Goal: Transaction & Acquisition: Purchase product/service

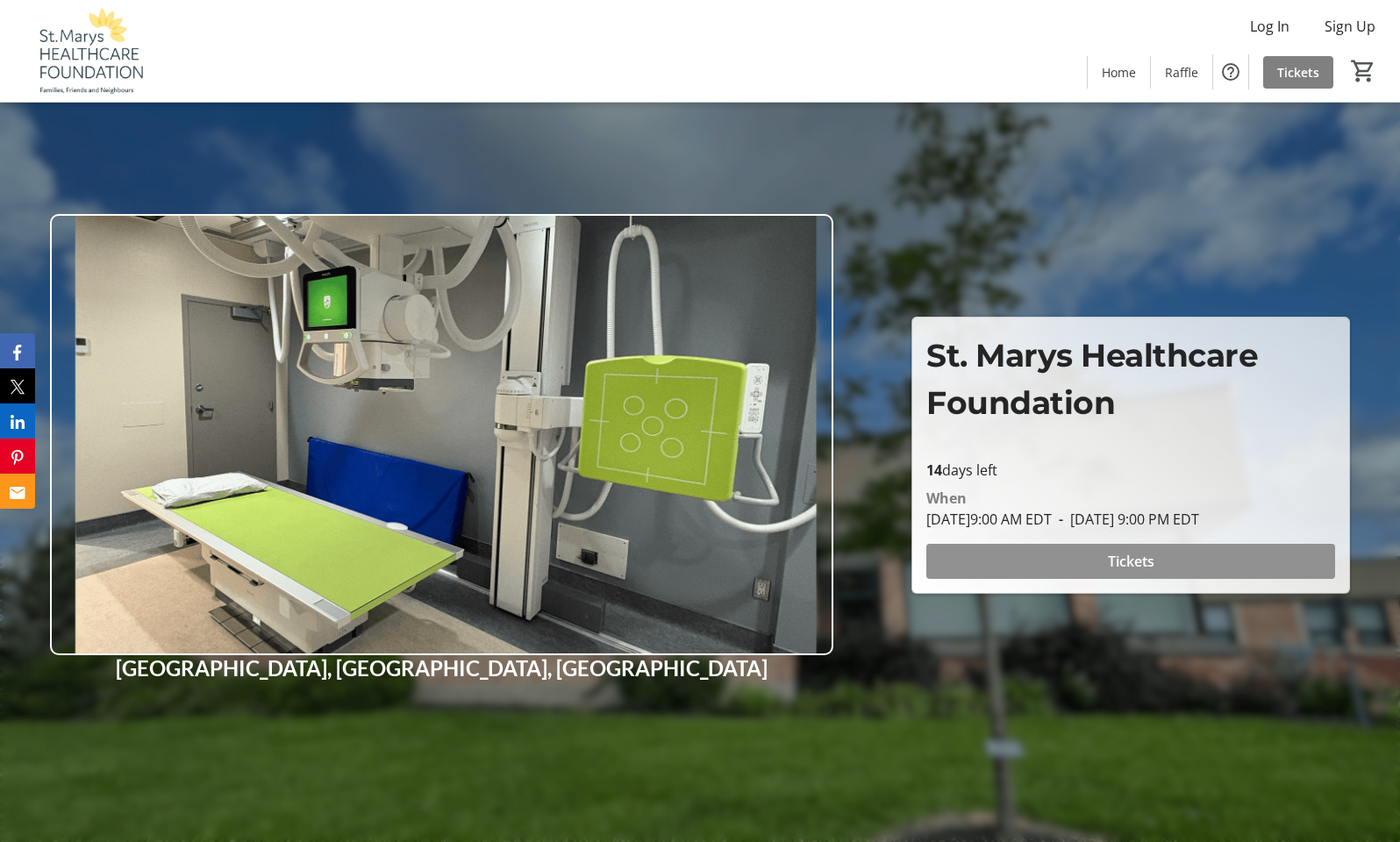
click at [1122, 552] on span "Tickets" at bounding box center [1131, 562] width 47 height 21
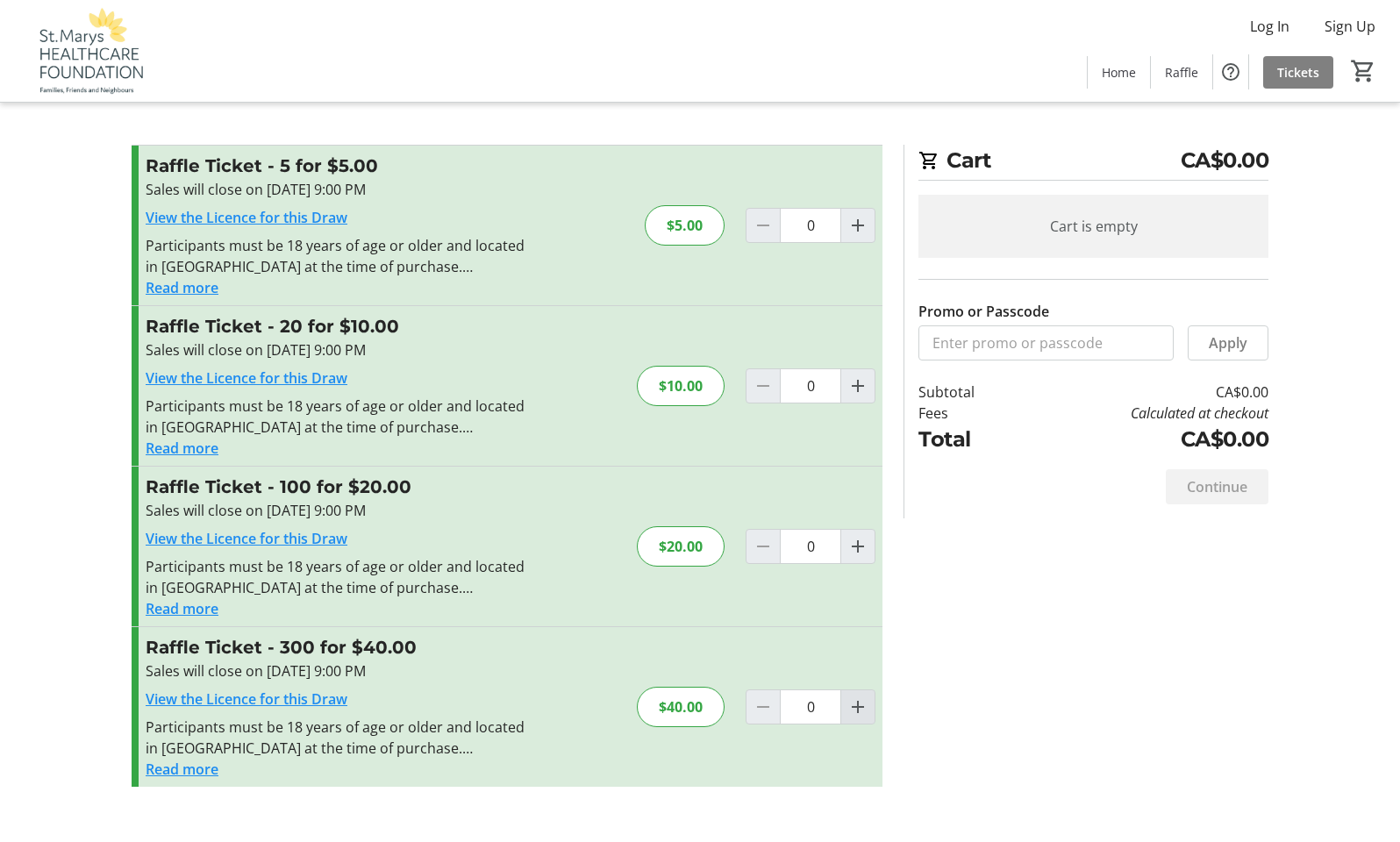
click at [857, 704] on mat-icon "Increment by one" at bounding box center [857, 707] width 21 height 21
type input "1"
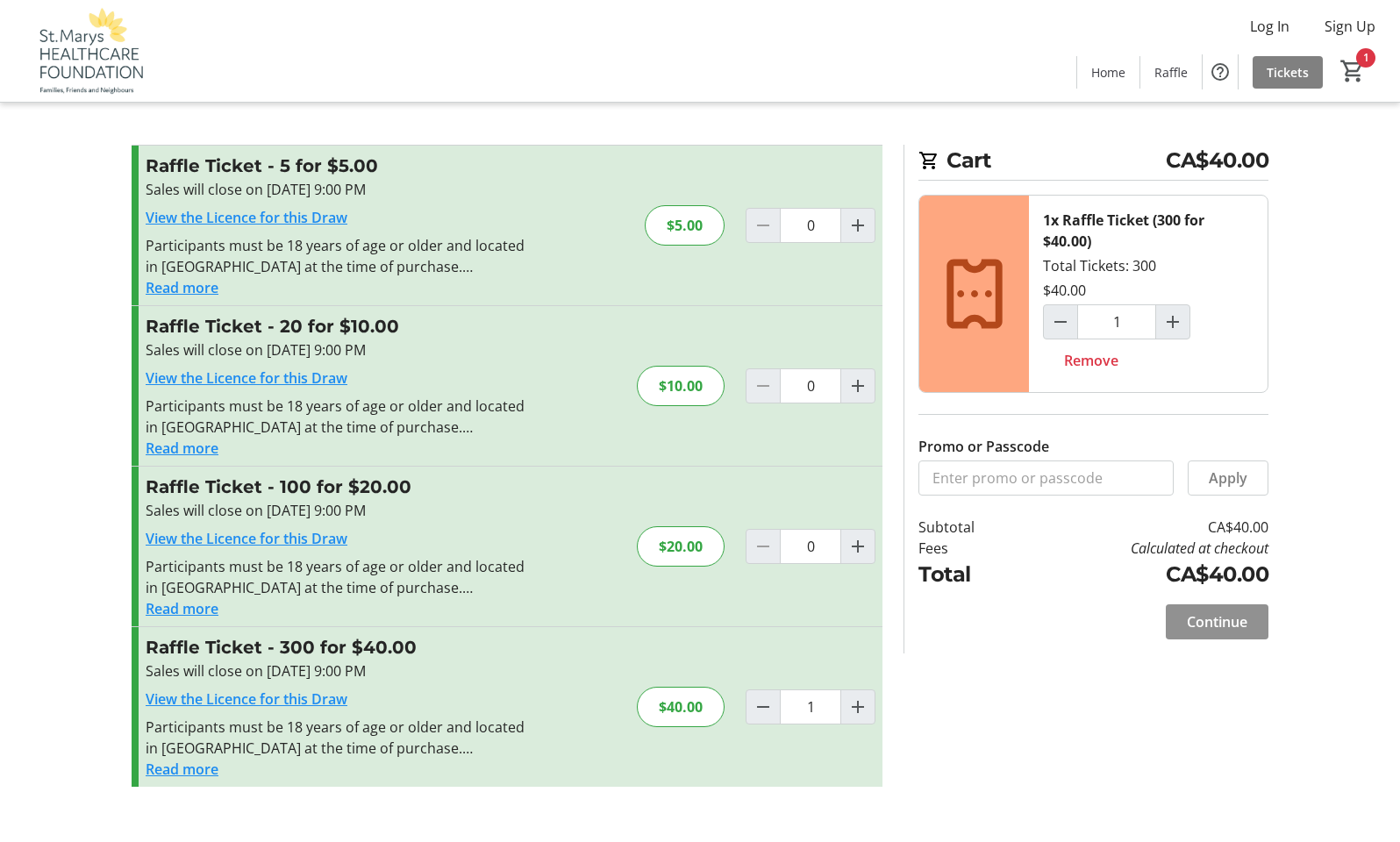
click at [1226, 624] on span "Continue" at bounding box center [1216, 622] width 60 height 21
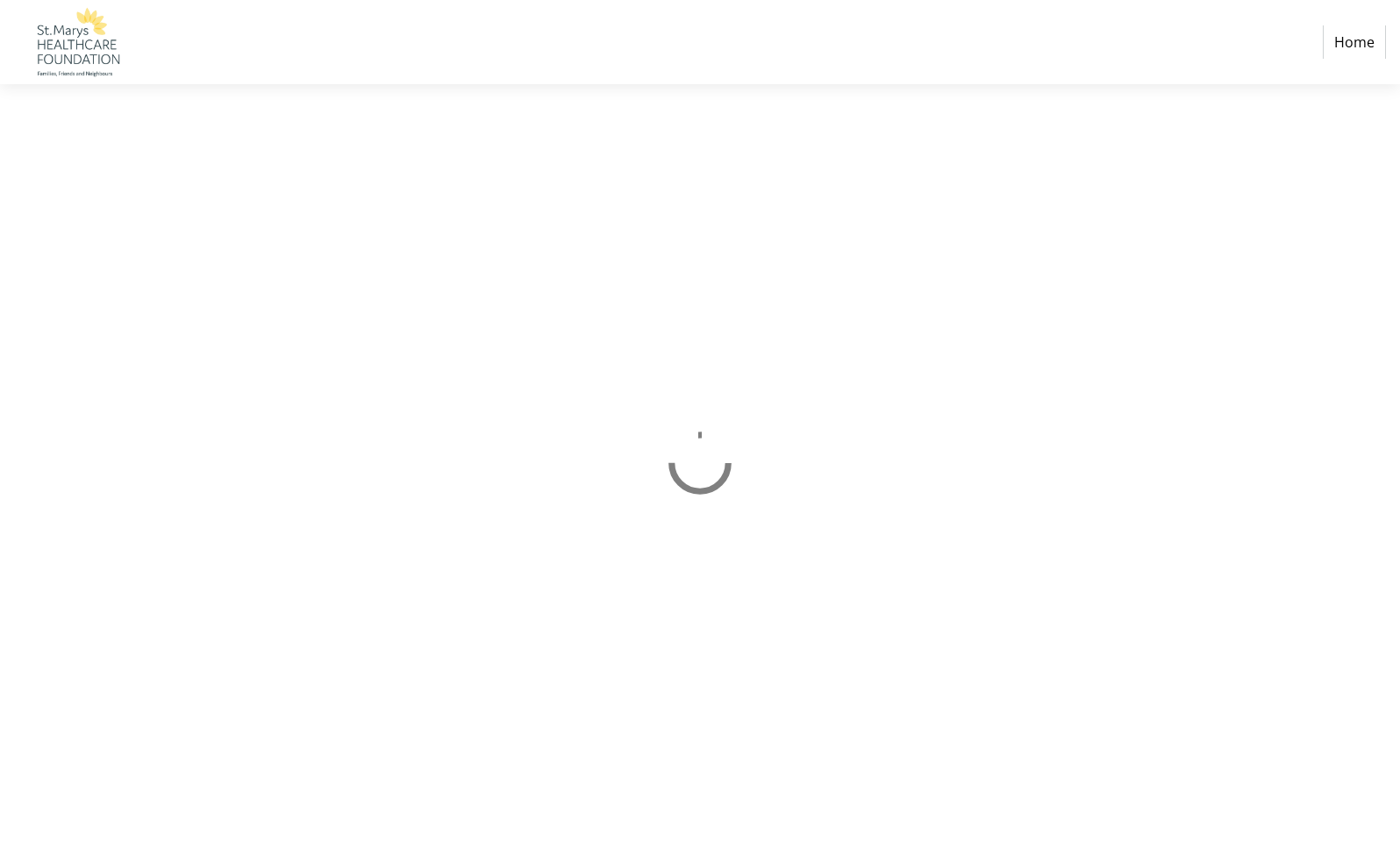
select select "CA"
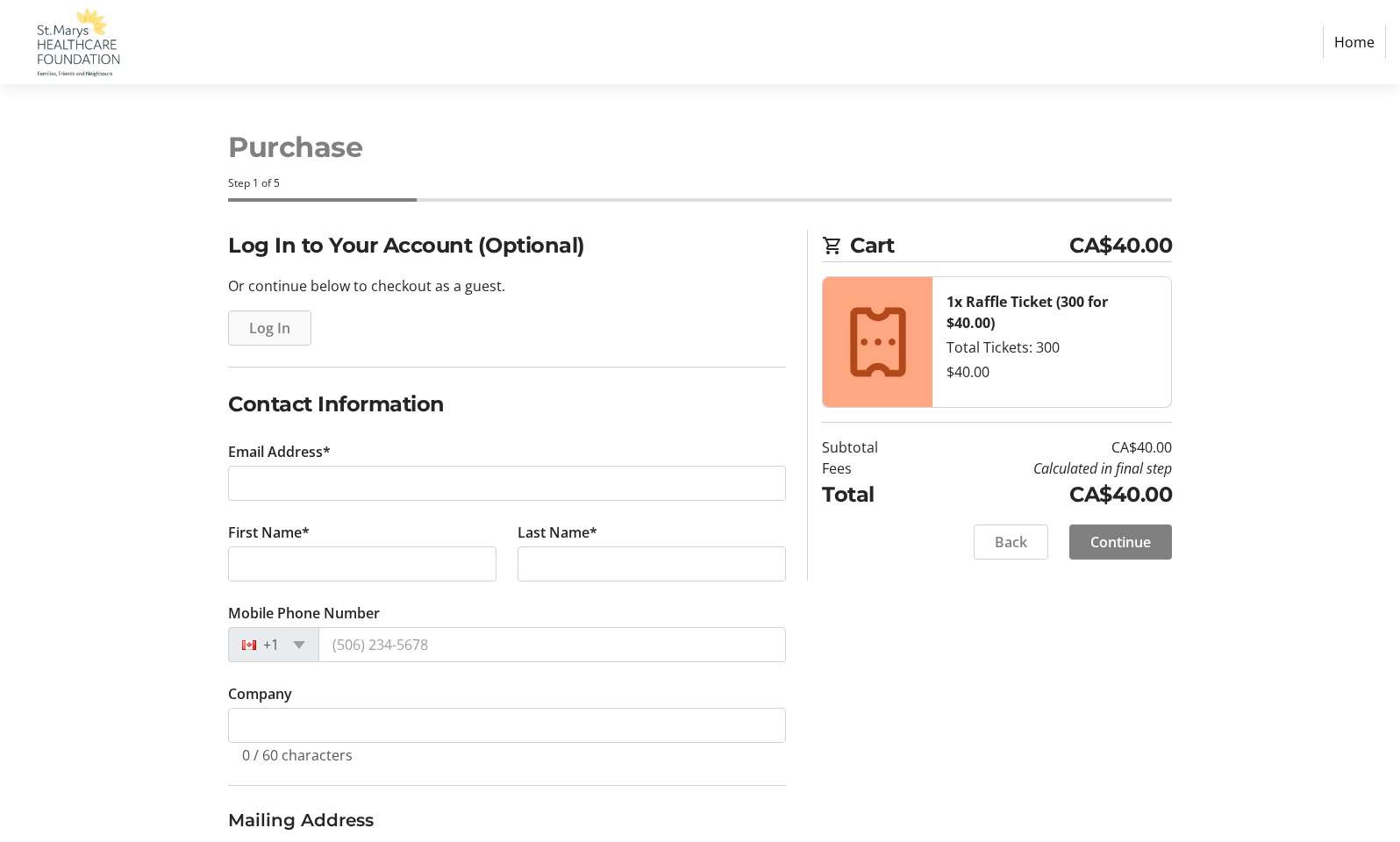
click at [278, 332] on span "Log In" at bounding box center [269, 328] width 41 height 21
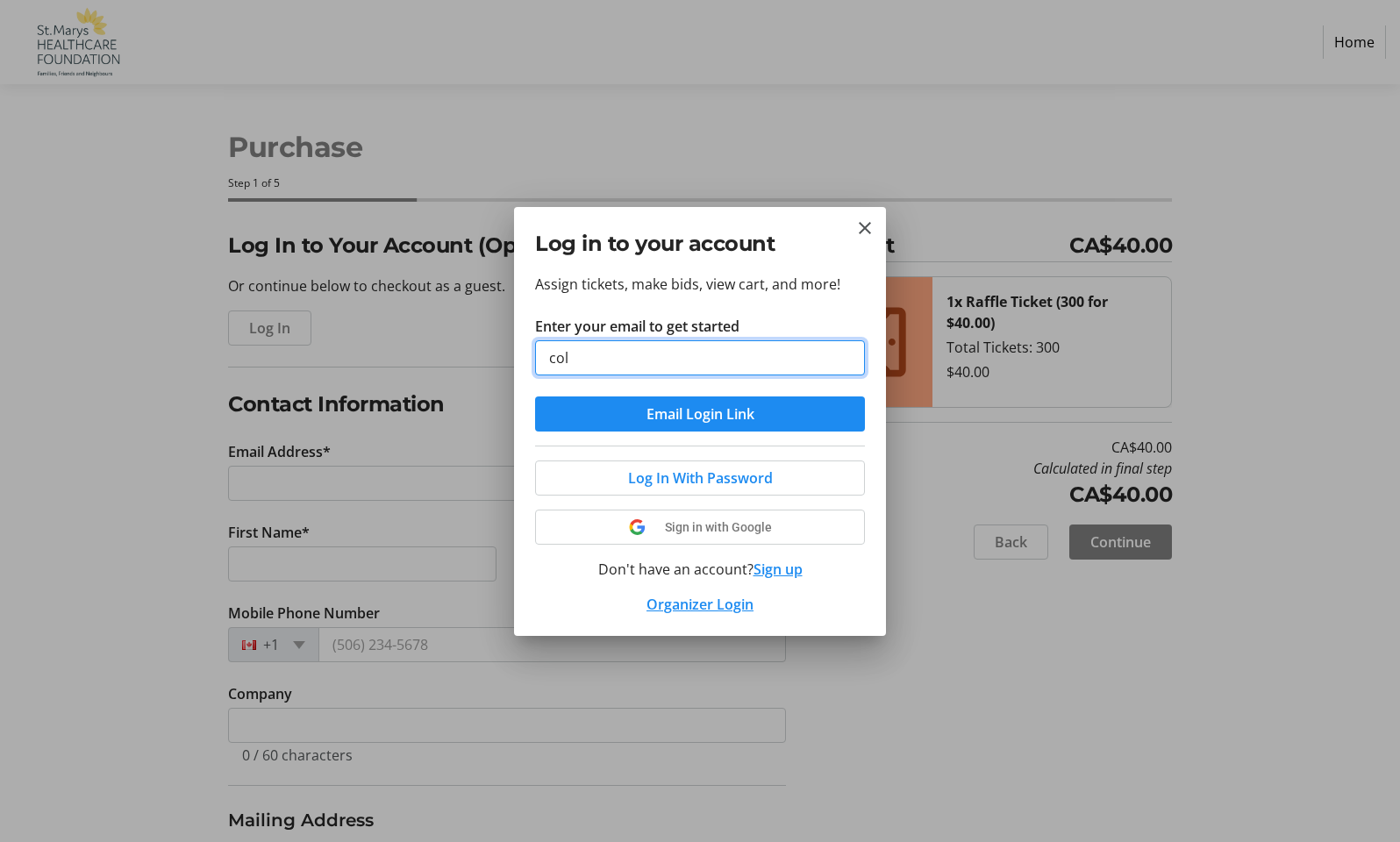
type input "[EMAIL_ADDRESS][DOMAIN_NAME]"
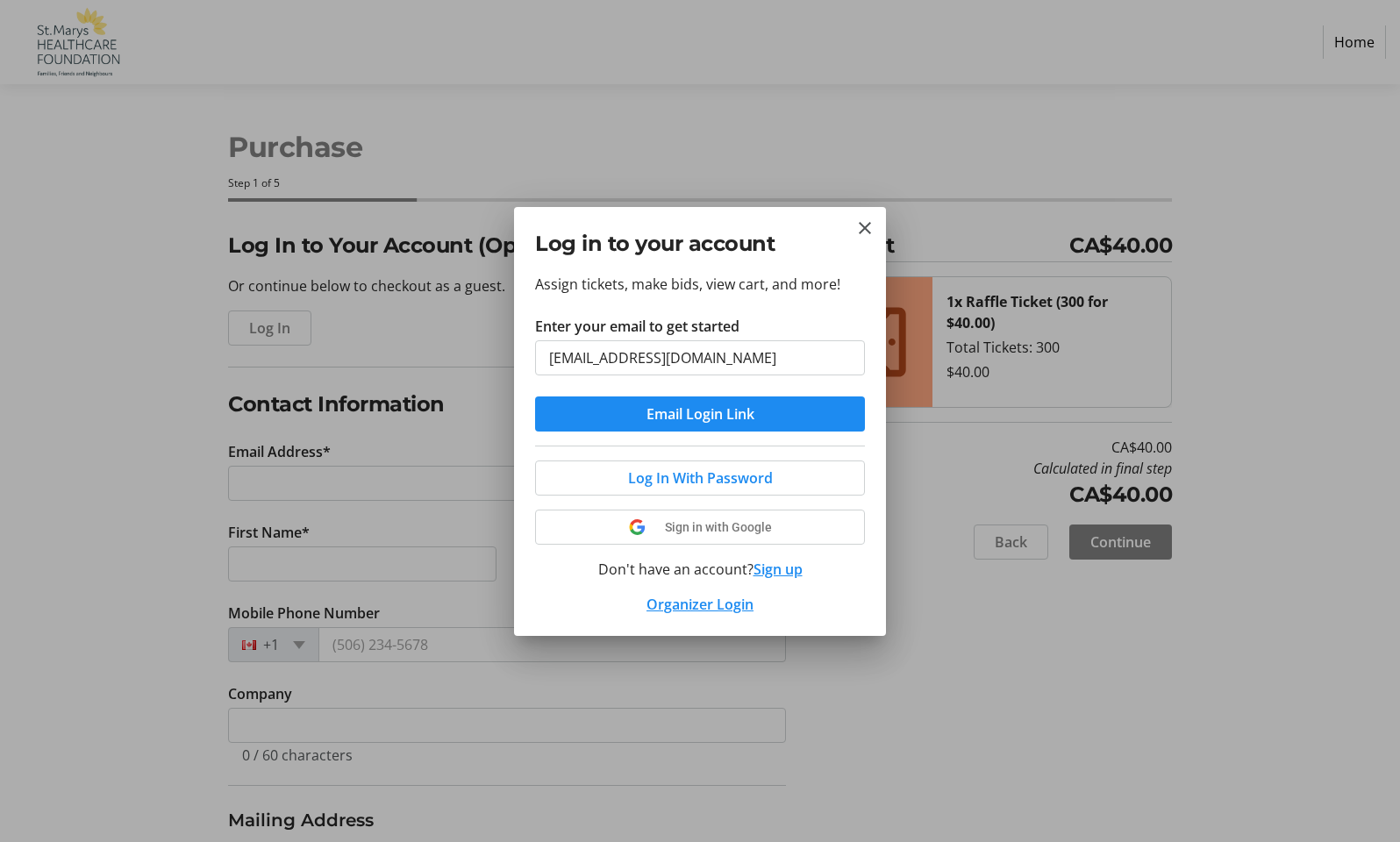
click at [856, 606] on div "Organizer Login" at bounding box center [700, 605] width 330 height 21
click at [709, 414] on span "Email Login Link" at bounding box center [700, 414] width 108 height 21
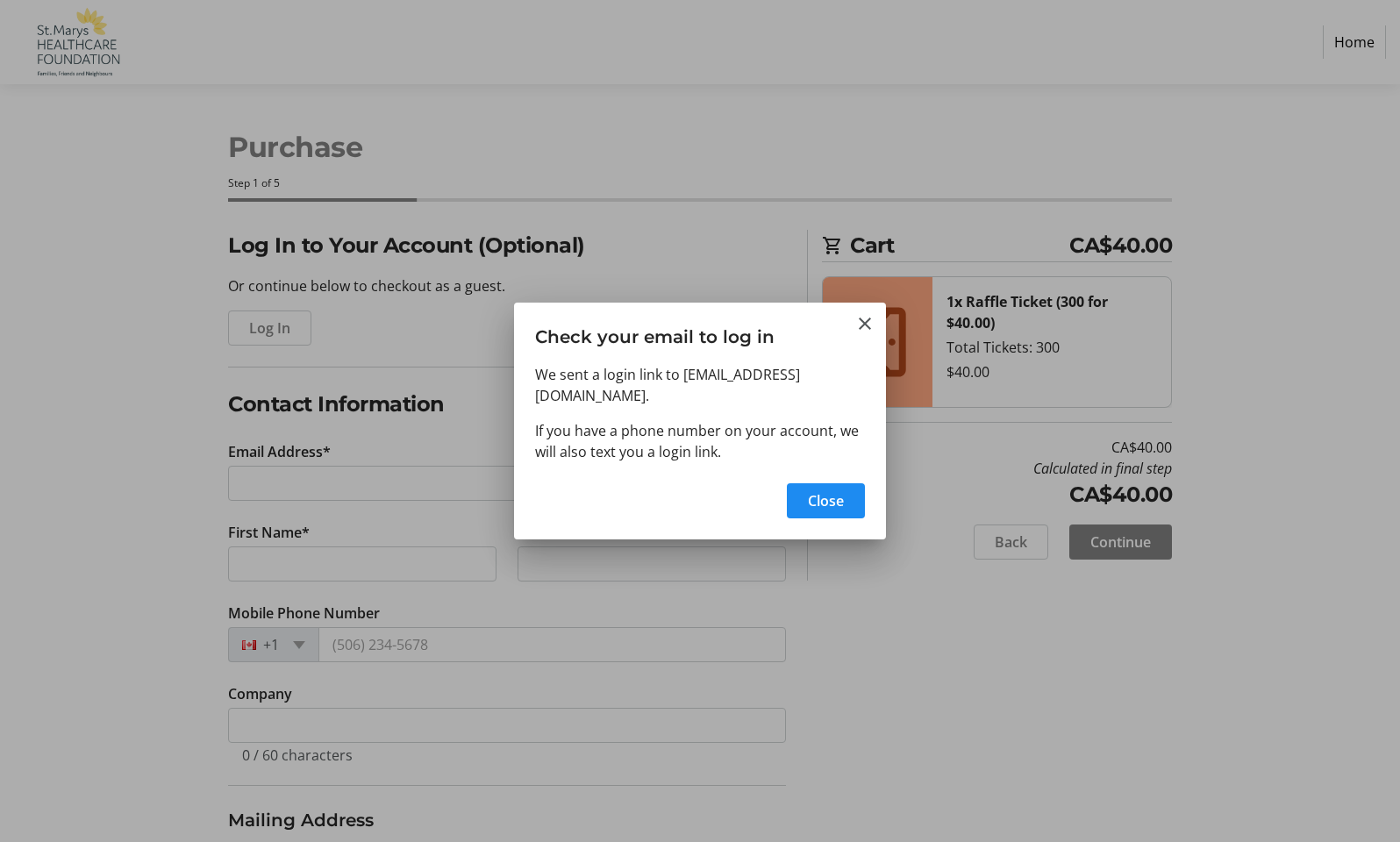
type input "[EMAIL_ADDRESS][DOMAIN_NAME]"
type input "[PERSON_NAME]"
type input "[PHONE_NUMBER]"
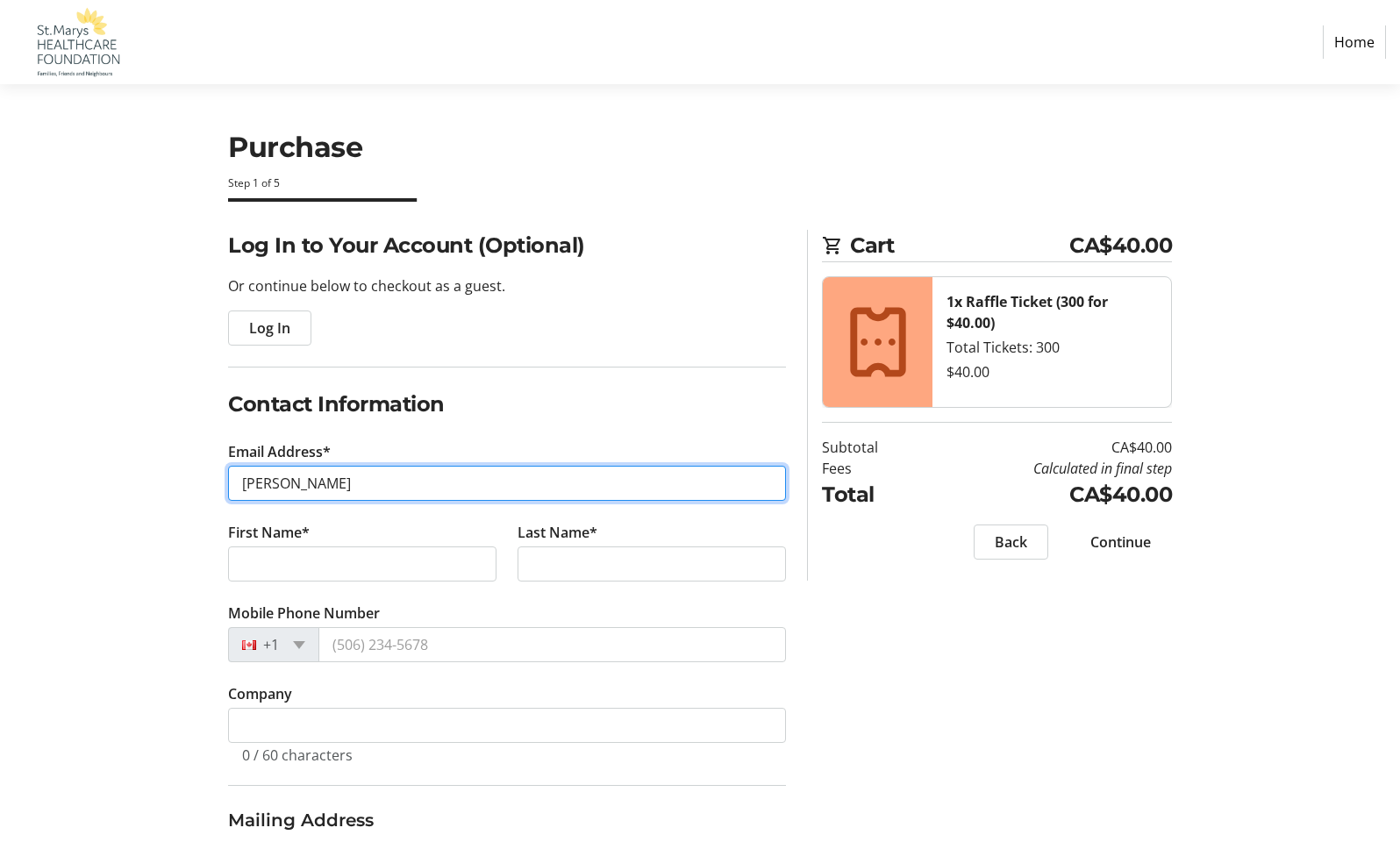
type input "[EMAIL_ADDRESS][DOMAIN_NAME]"
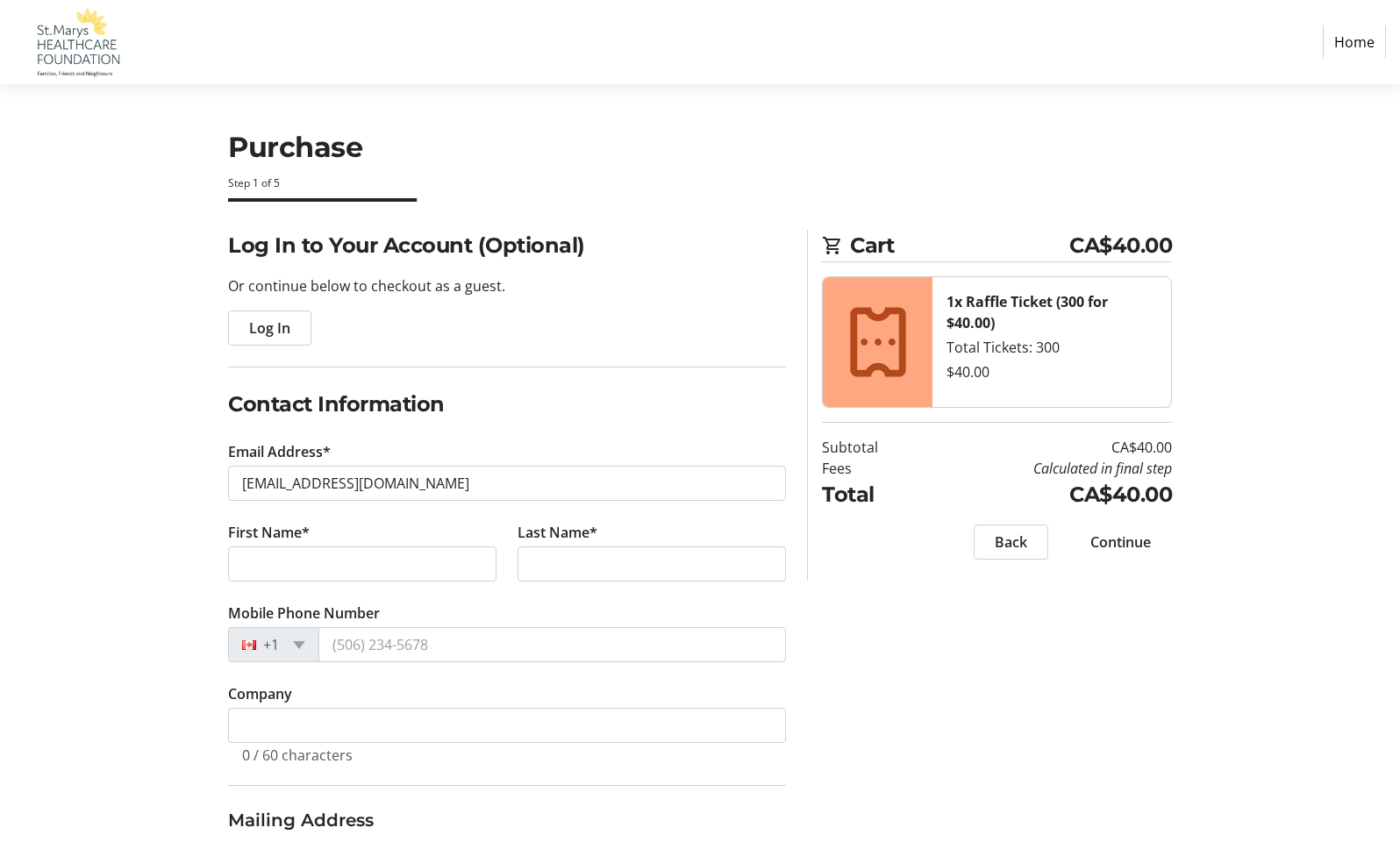
click at [150, 577] on div "Log In to Your Account (Optional) Or continue below to checkout as a guest. Log…" at bounding box center [700, 726] width 1158 height 993
type input "[PERSON_NAME]"
type input "[PHONE_NUMBER]"
radio input "true"
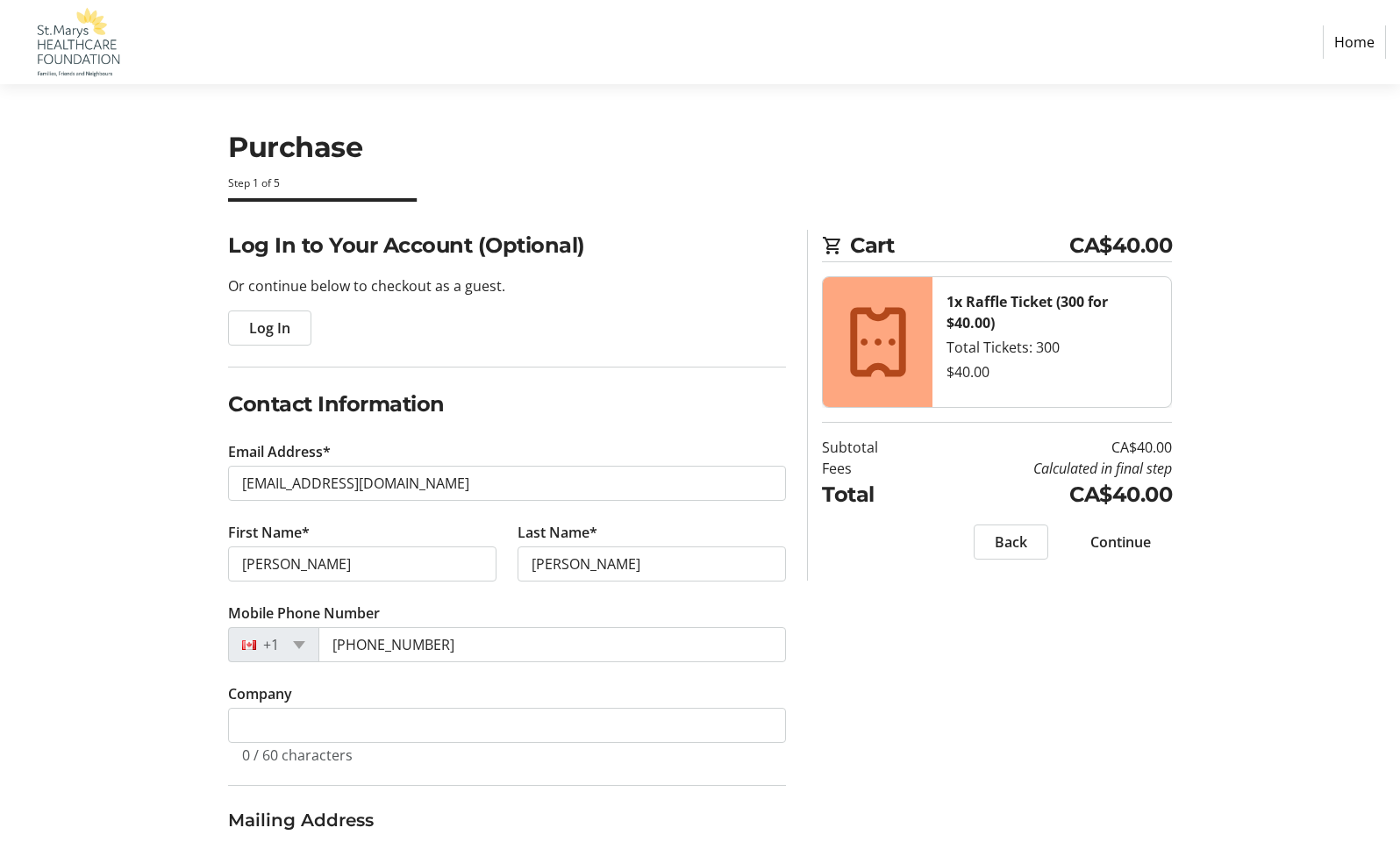
click at [303, 683] on tr-form-field "Company 0 / 60 characters" at bounding box center [506, 734] width 558 height 101
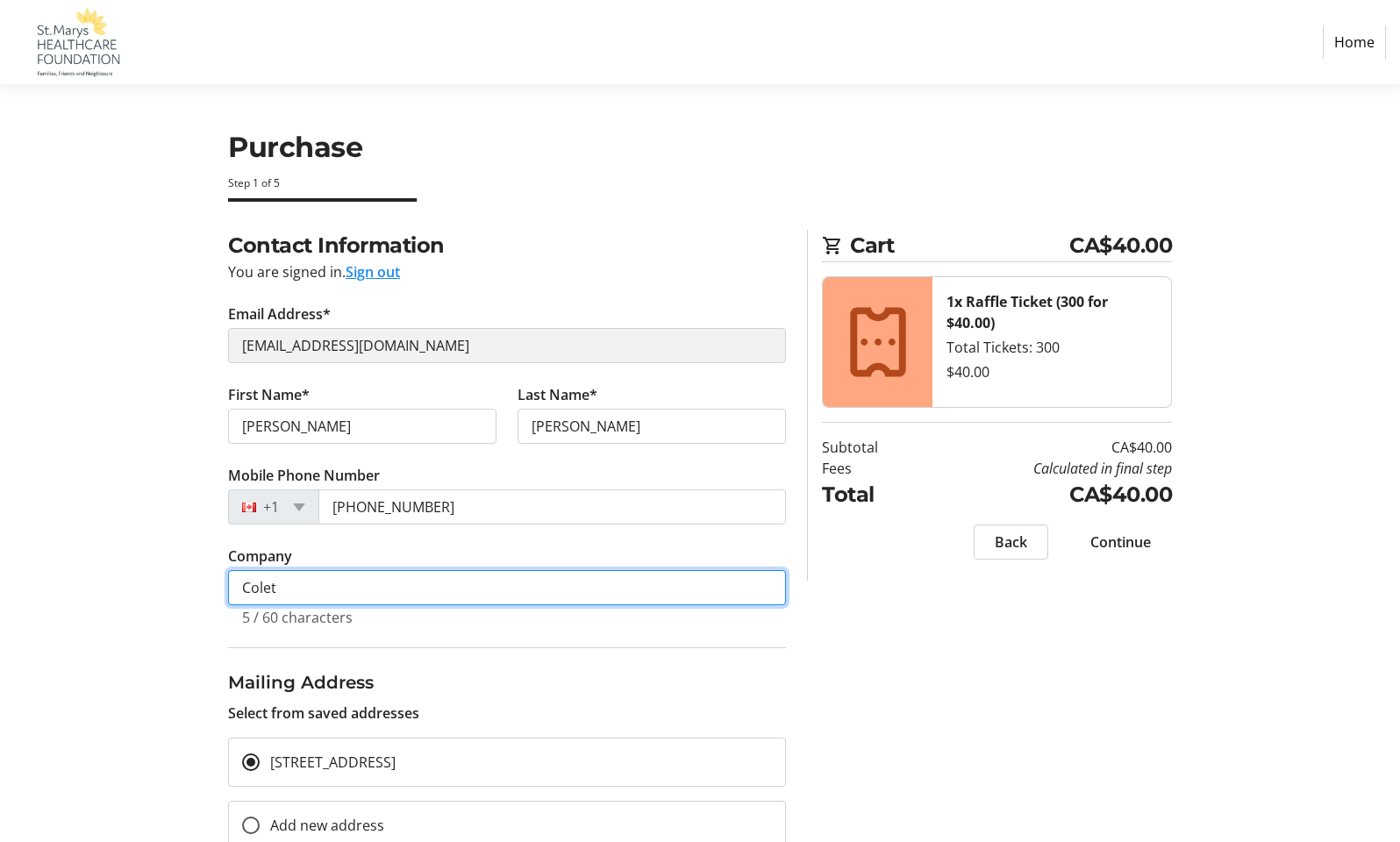
click at [291, 590] on input "Colet" at bounding box center [506, 587] width 558 height 35
click at [755, 590] on input "Colet" at bounding box center [506, 587] width 558 height 35
click at [757, 588] on input "Colet" at bounding box center [506, 587] width 558 height 35
click at [756, 589] on input "Colet" at bounding box center [506, 587] width 558 height 35
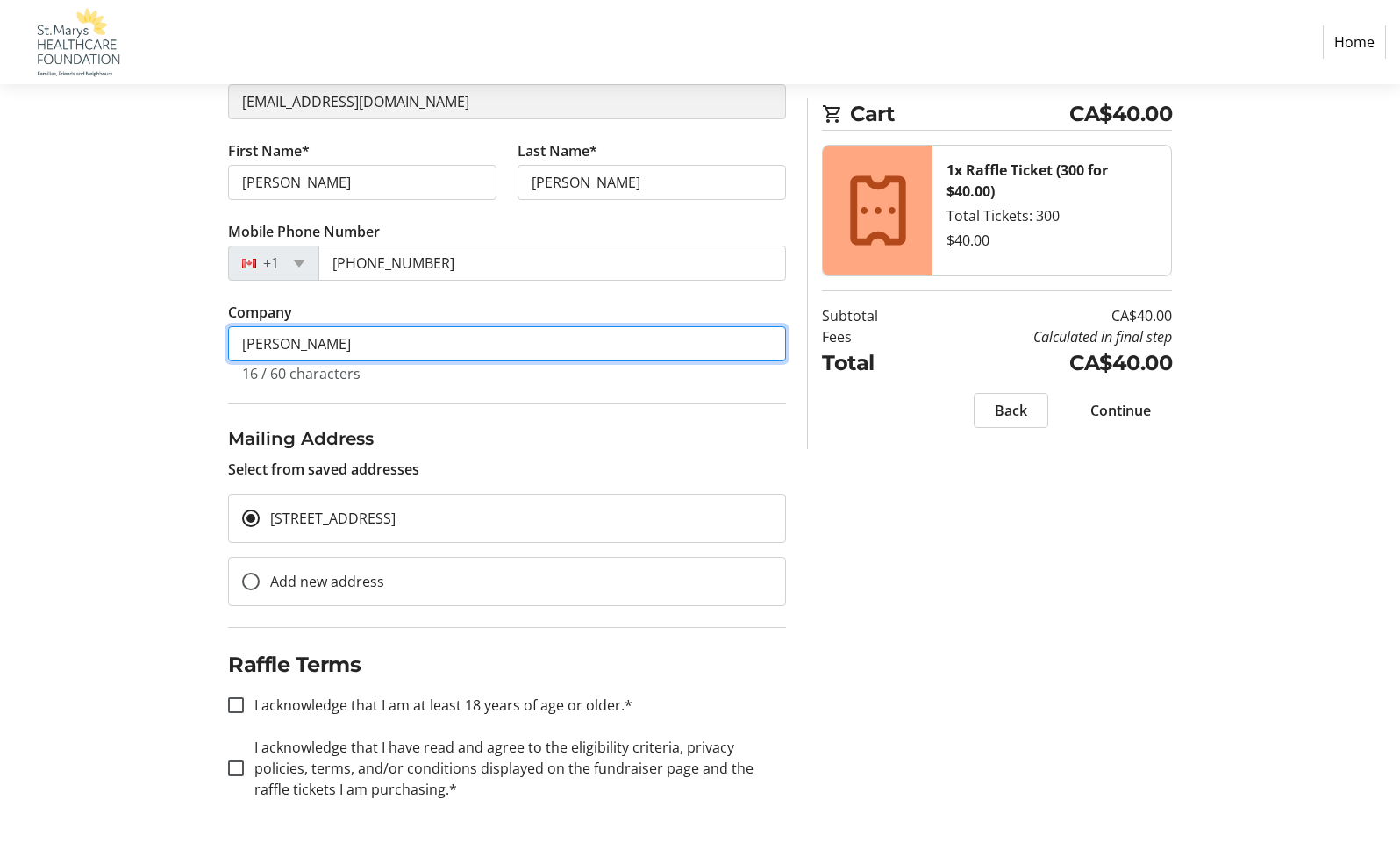
scroll to position [247, 0]
type input "Colette Schuster"
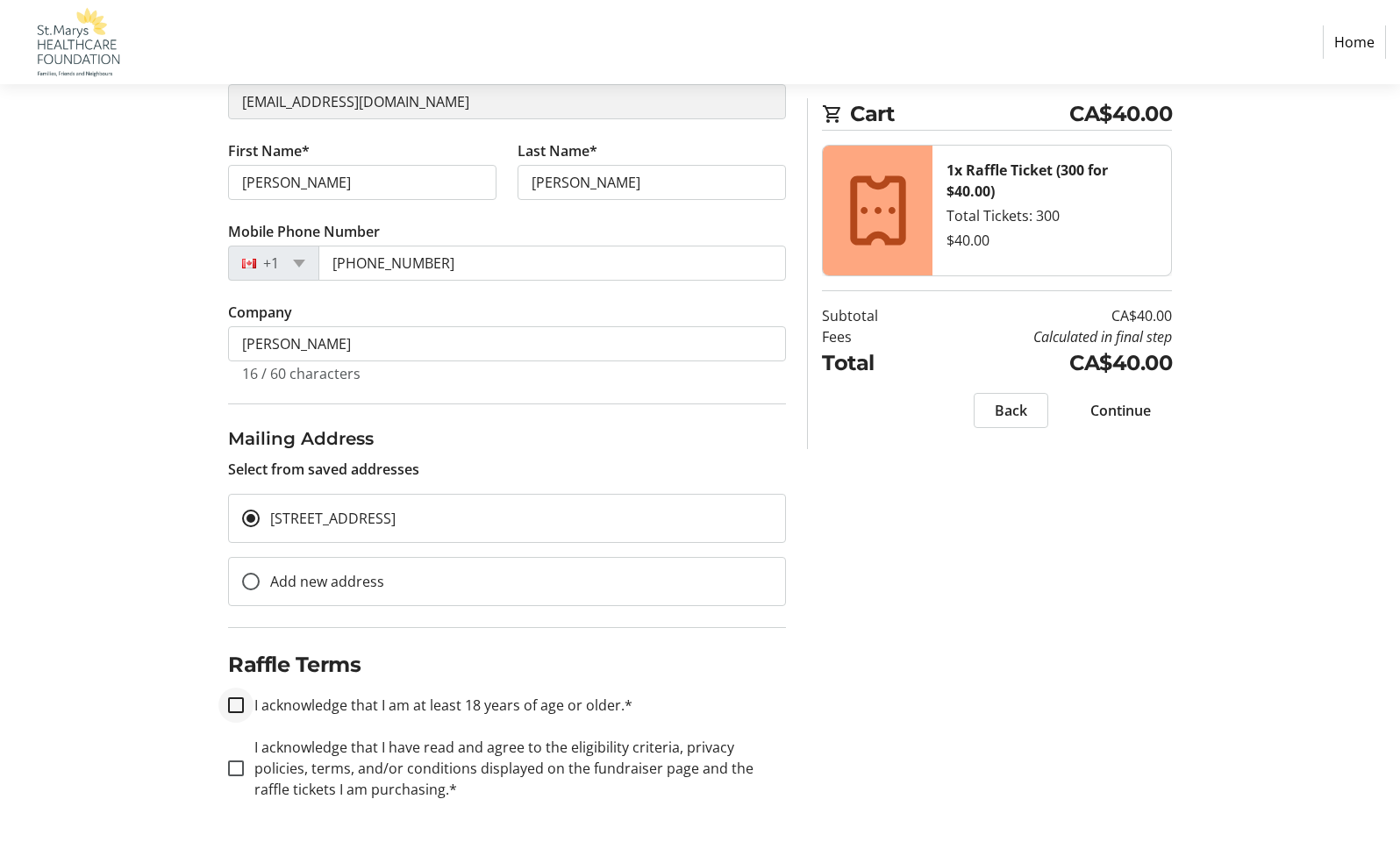
click at [240, 699] on input "I acknowledge that I am at least 18 years of age or older.*" at bounding box center [235, 705] width 15 height 15
checkbox input "true"
click at [235, 765] on input "I acknowledge that I have read and agree to the eligibility criteria, privacy p…" at bounding box center [235, 768] width 15 height 15
checkbox input "true"
click at [1128, 409] on span "Continue" at bounding box center [1120, 410] width 60 height 21
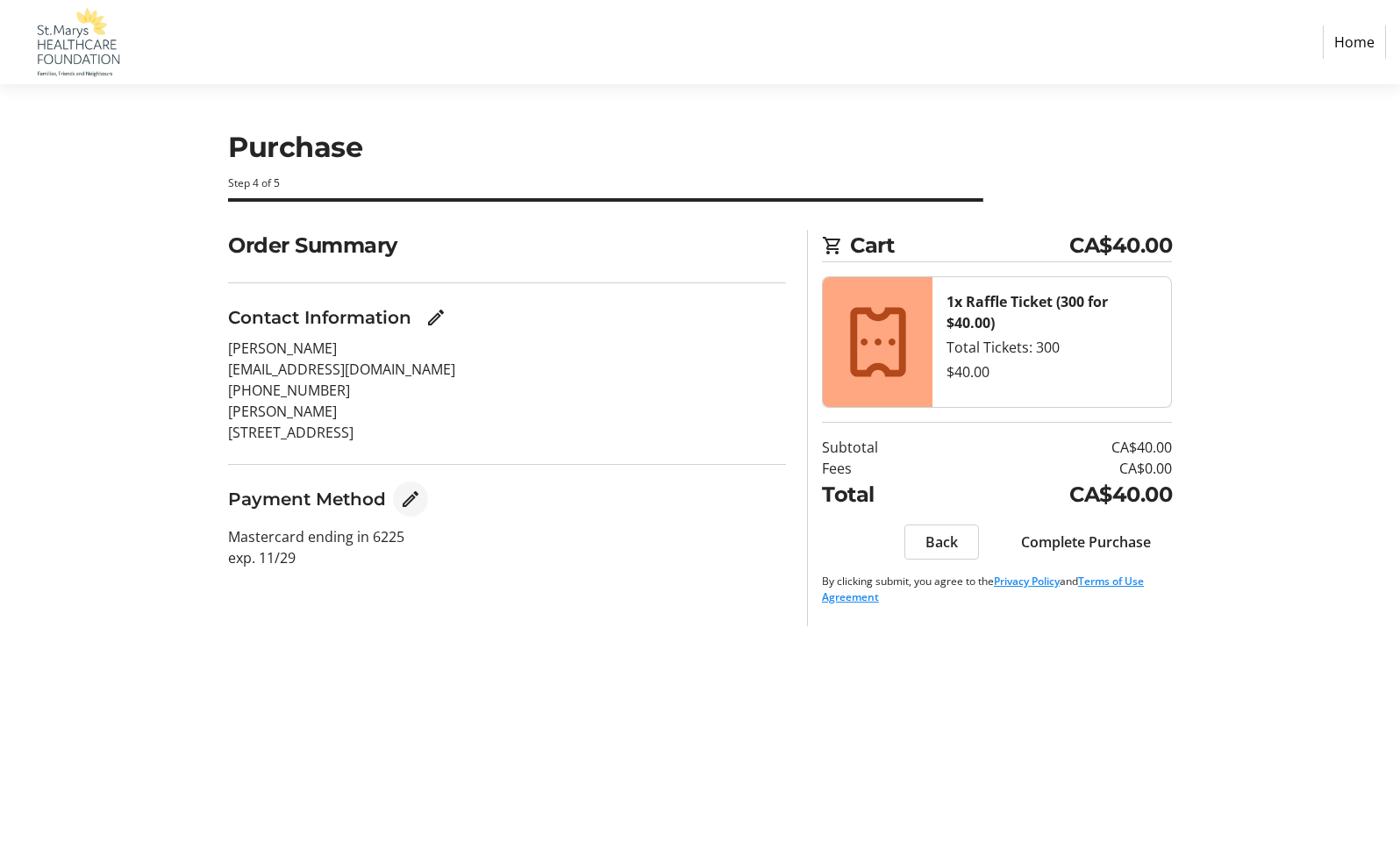
click at [409, 501] on mat-icon "Edit Payment Method" at bounding box center [411, 499] width 21 height 21
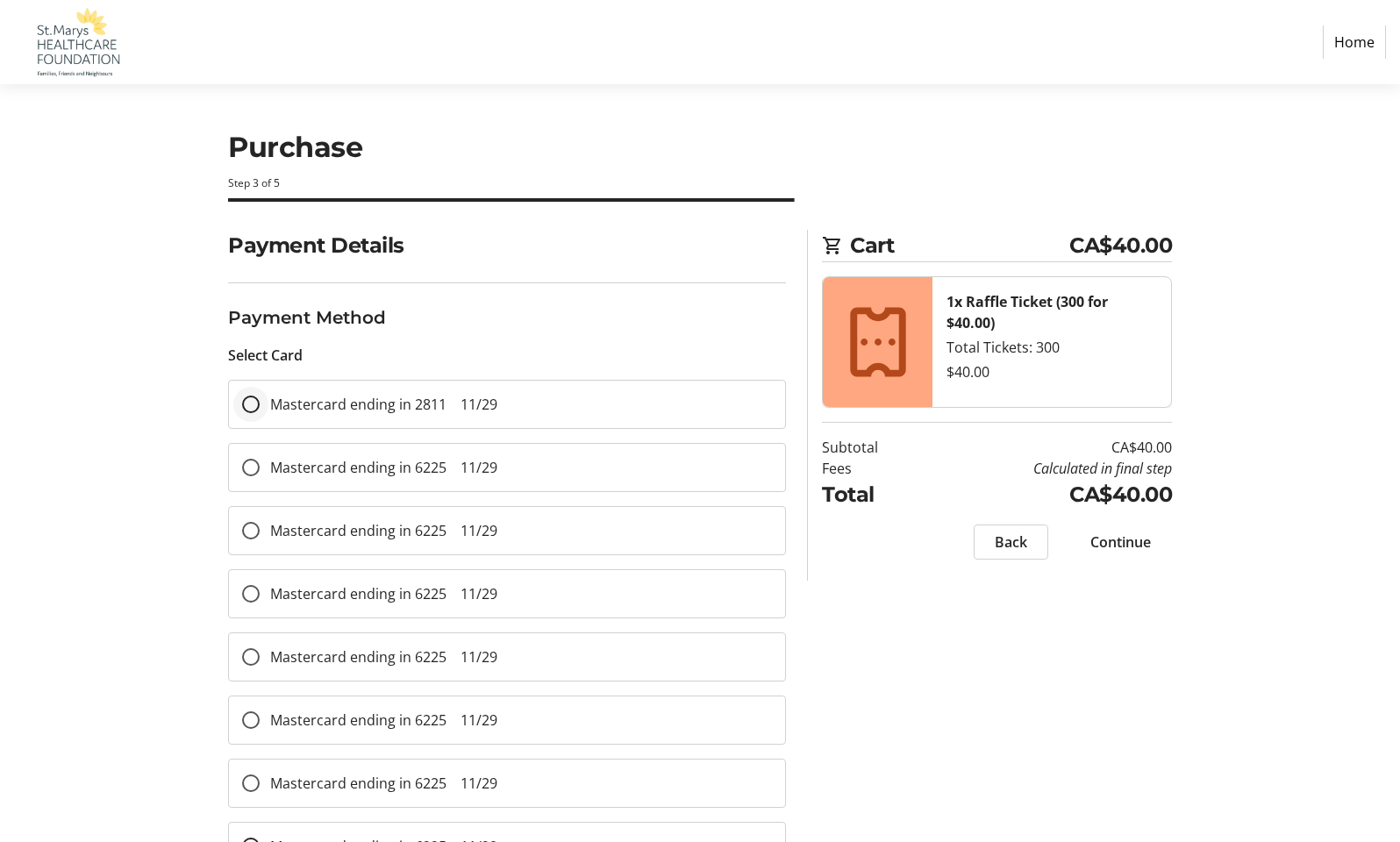
click at [254, 407] on input "Mastercard ending in 2811 11/29" at bounding box center [251, 404] width 17 height 17
radio input "true"
click at [1105, 543] on span "Continue" at bounding box center [1120, 542] width 60 height 21
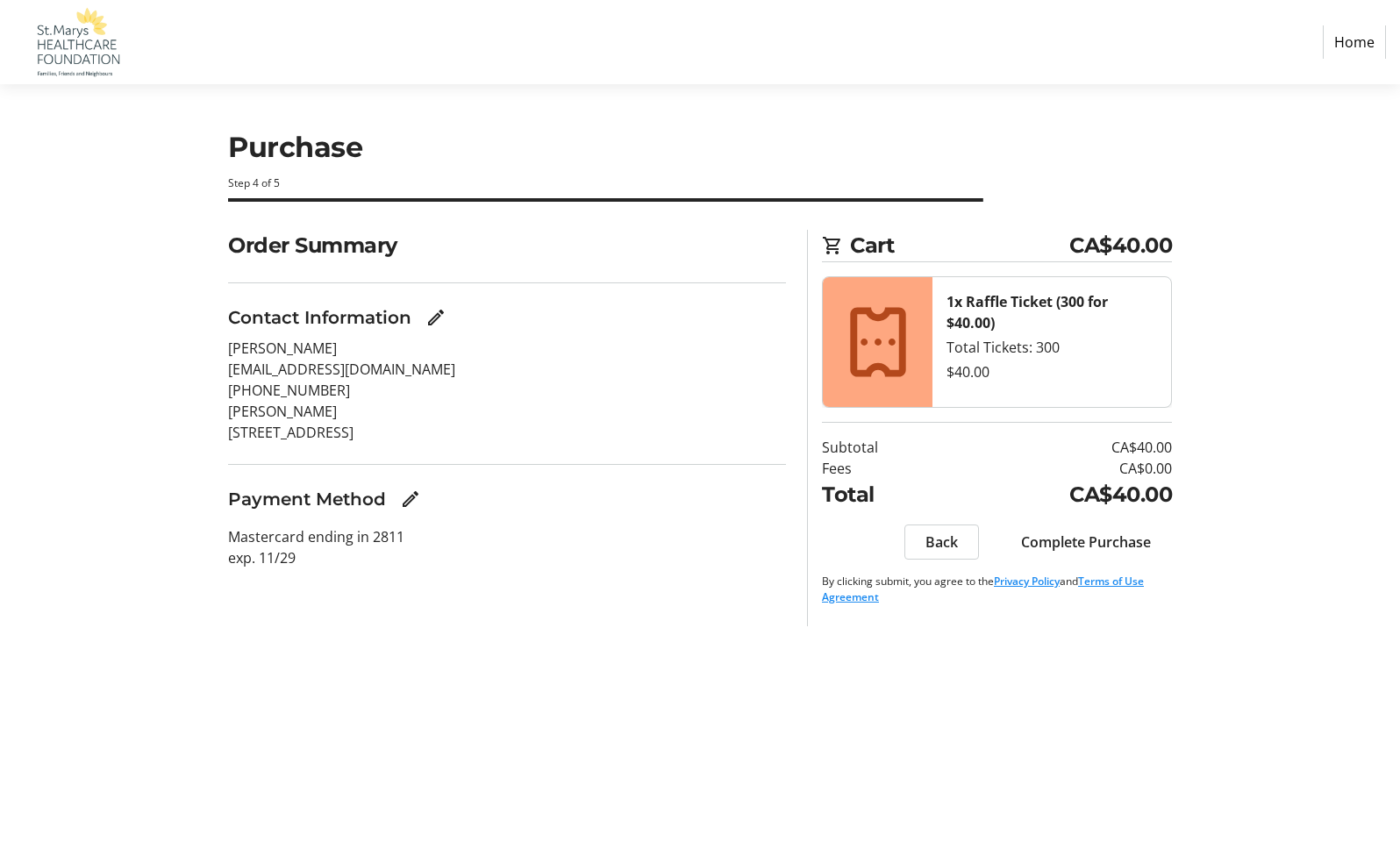
click at [1126, 538] on span "Complete Purchase" at bounding box center [1086, 542] width 130 height 21
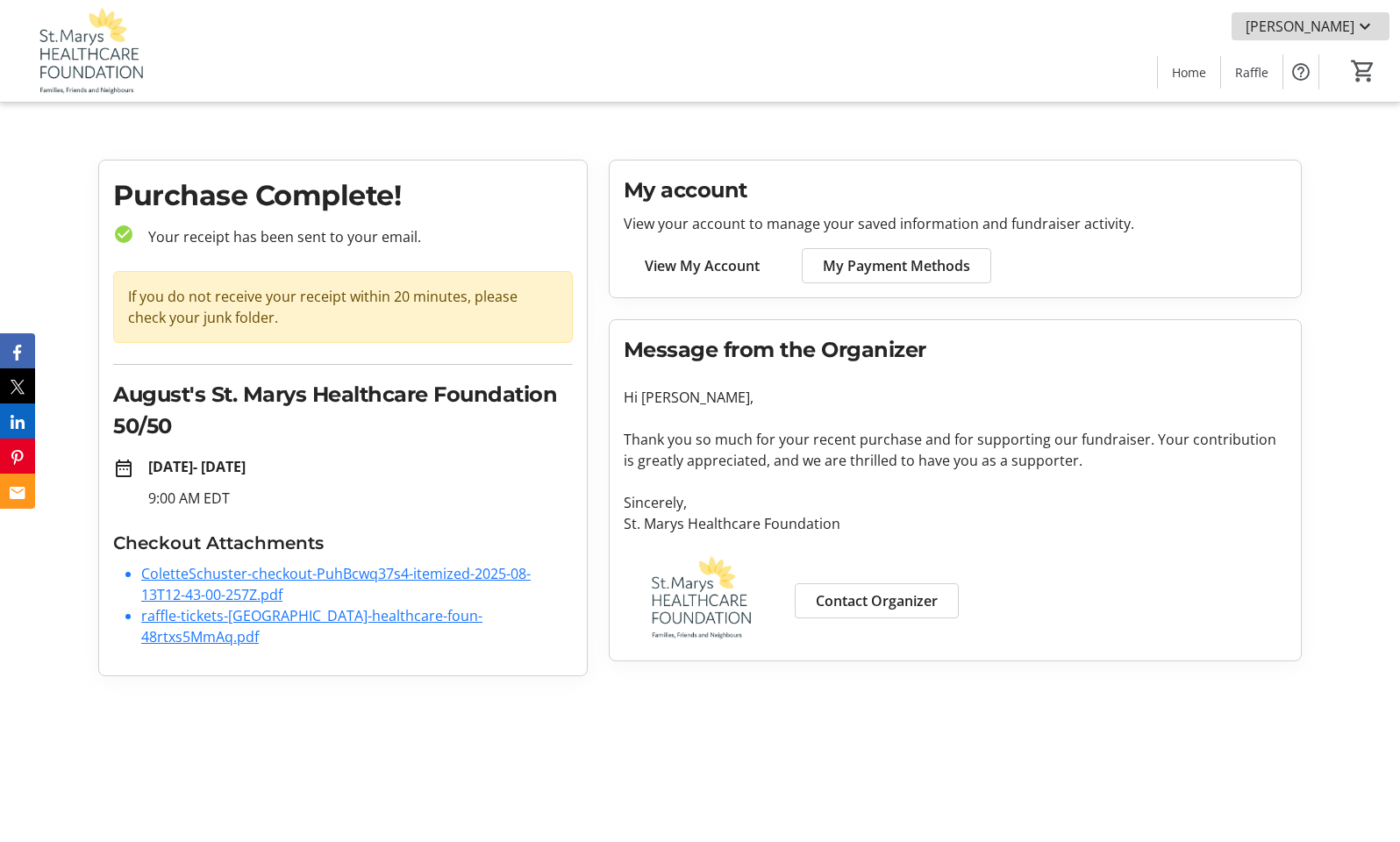
click at [1312, 27] on span "Colette Schuster" at bounding box center [1300, 26] width 109 height 21
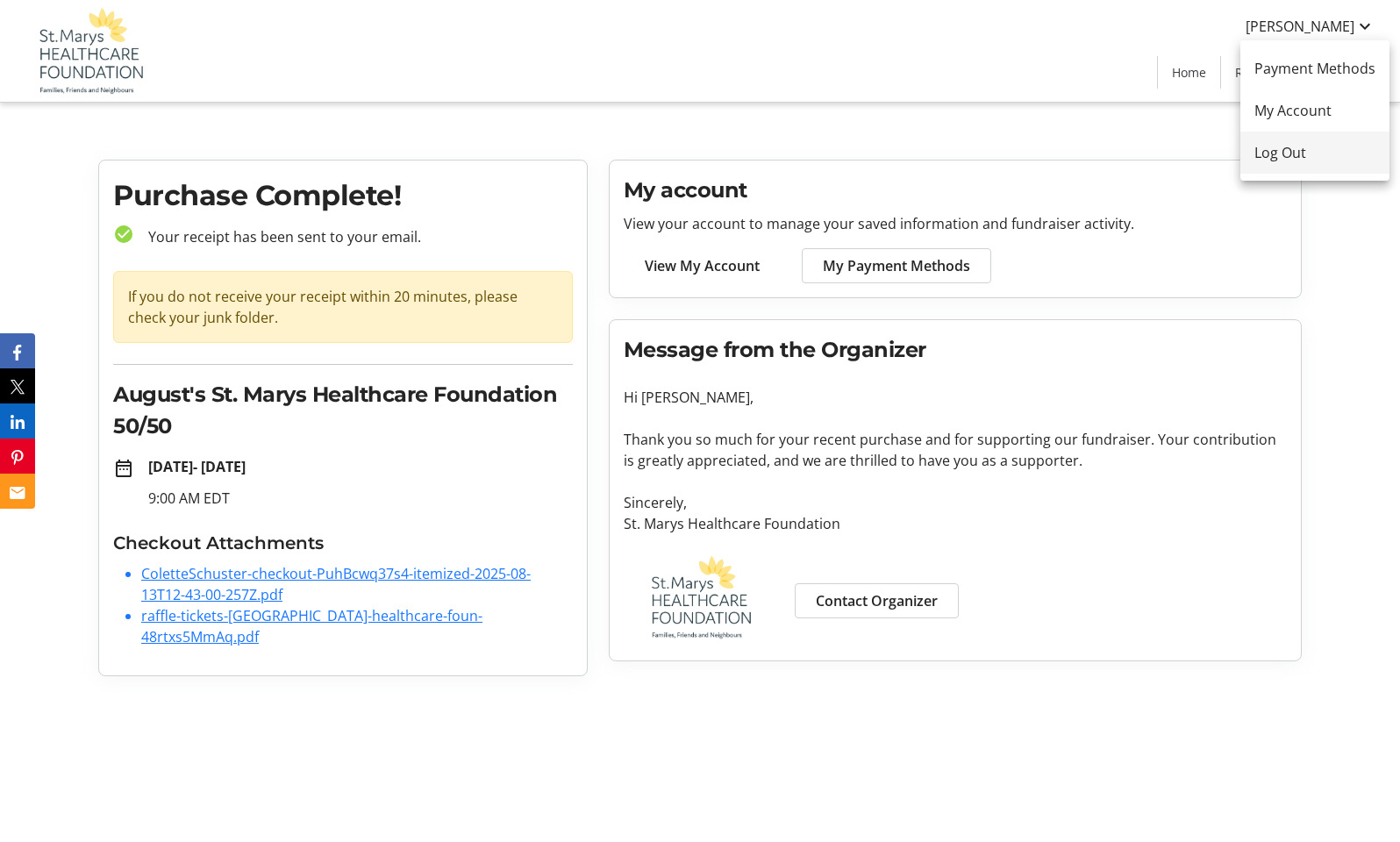
click at [1291, 153] on span "Log Out" at bounding box center [1315, 152] width 121 height 21
